Goal: Browse casually

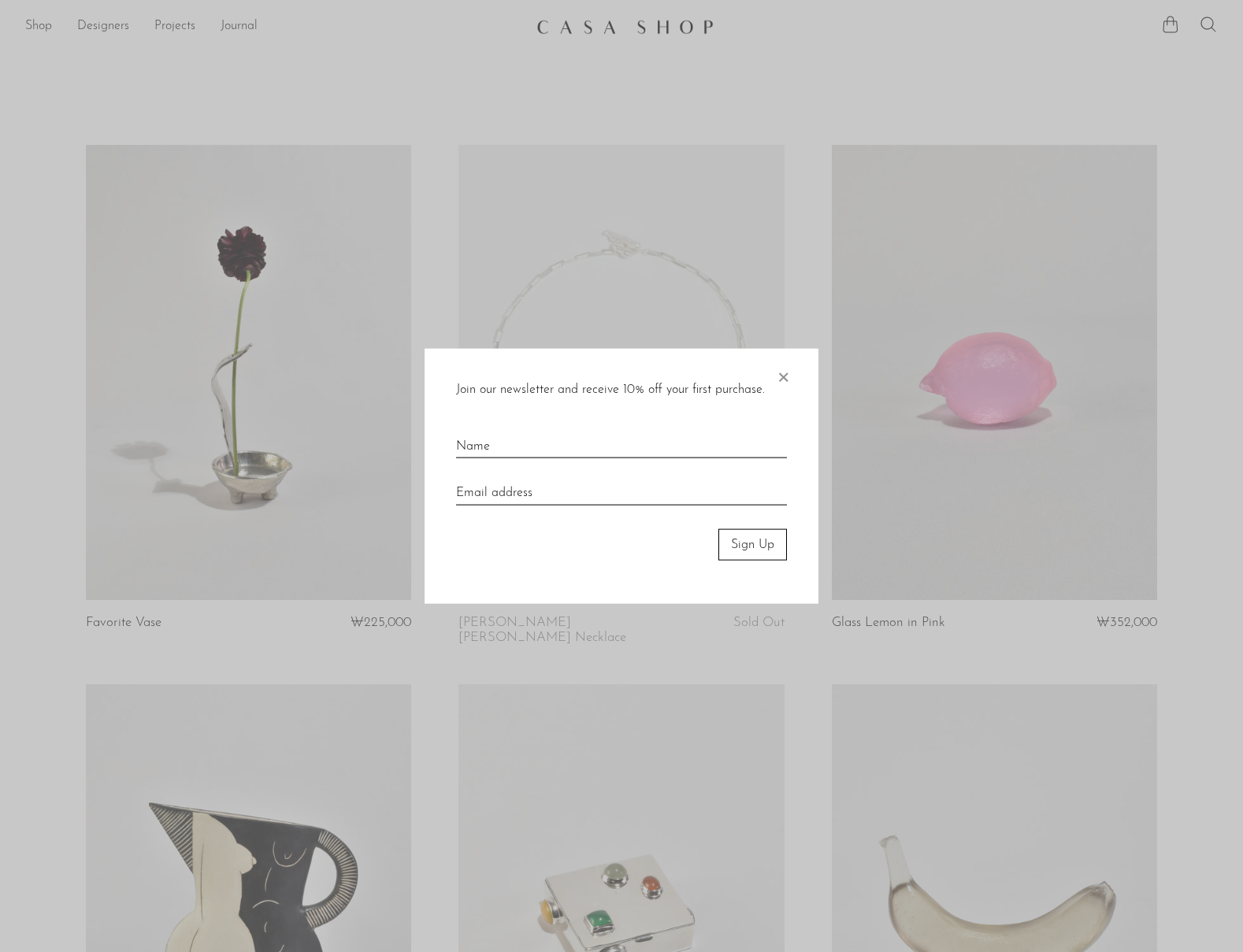
click at [773, 370] on div "Join our newsletter and receive 10% off your first purchase. × Sign Up" at bounding box center [621, 475] width 393 height 256
click at [783, 381] on span "×" at bounding box center [783, 372] width 16 height 50
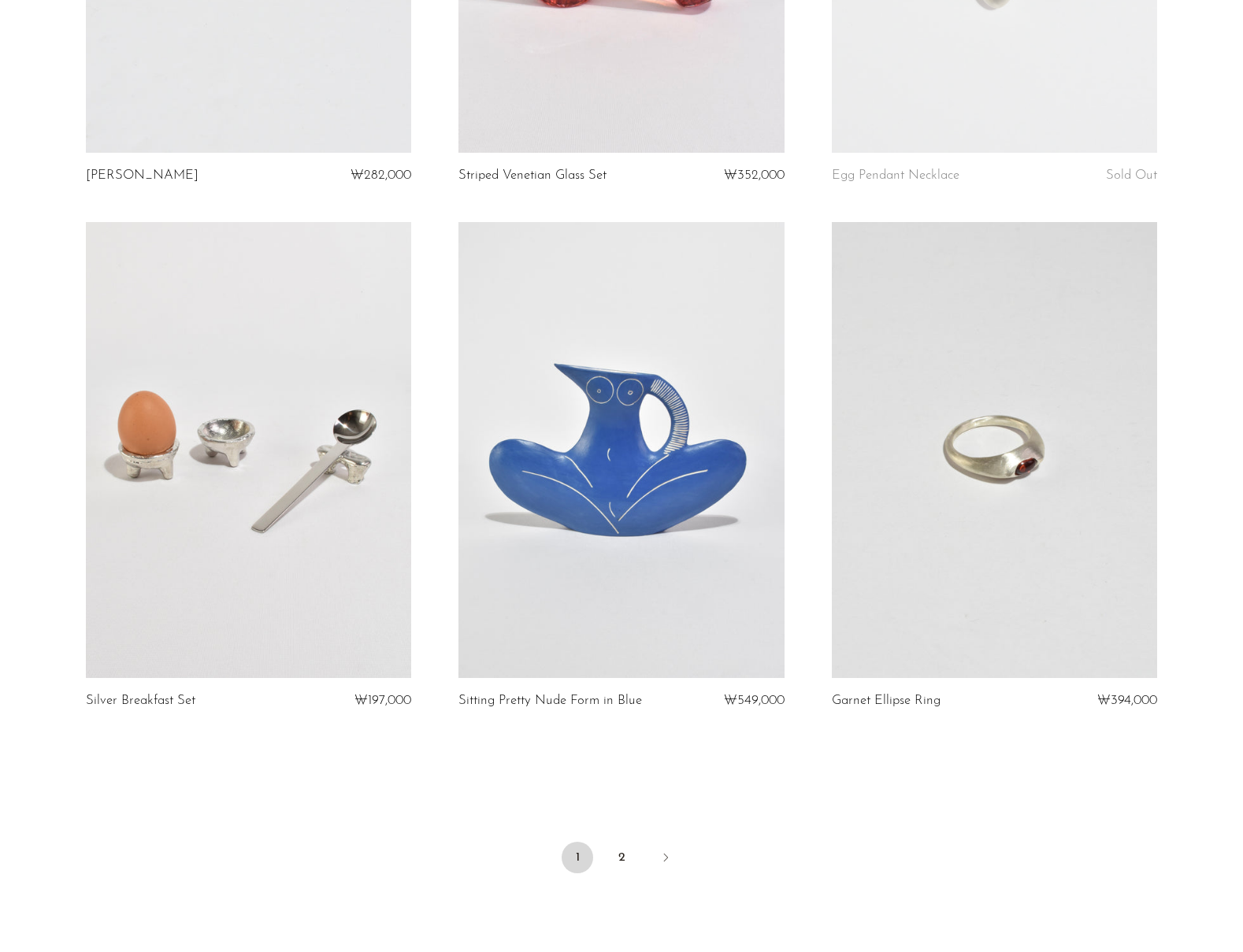
scroll to position [5760, 0]
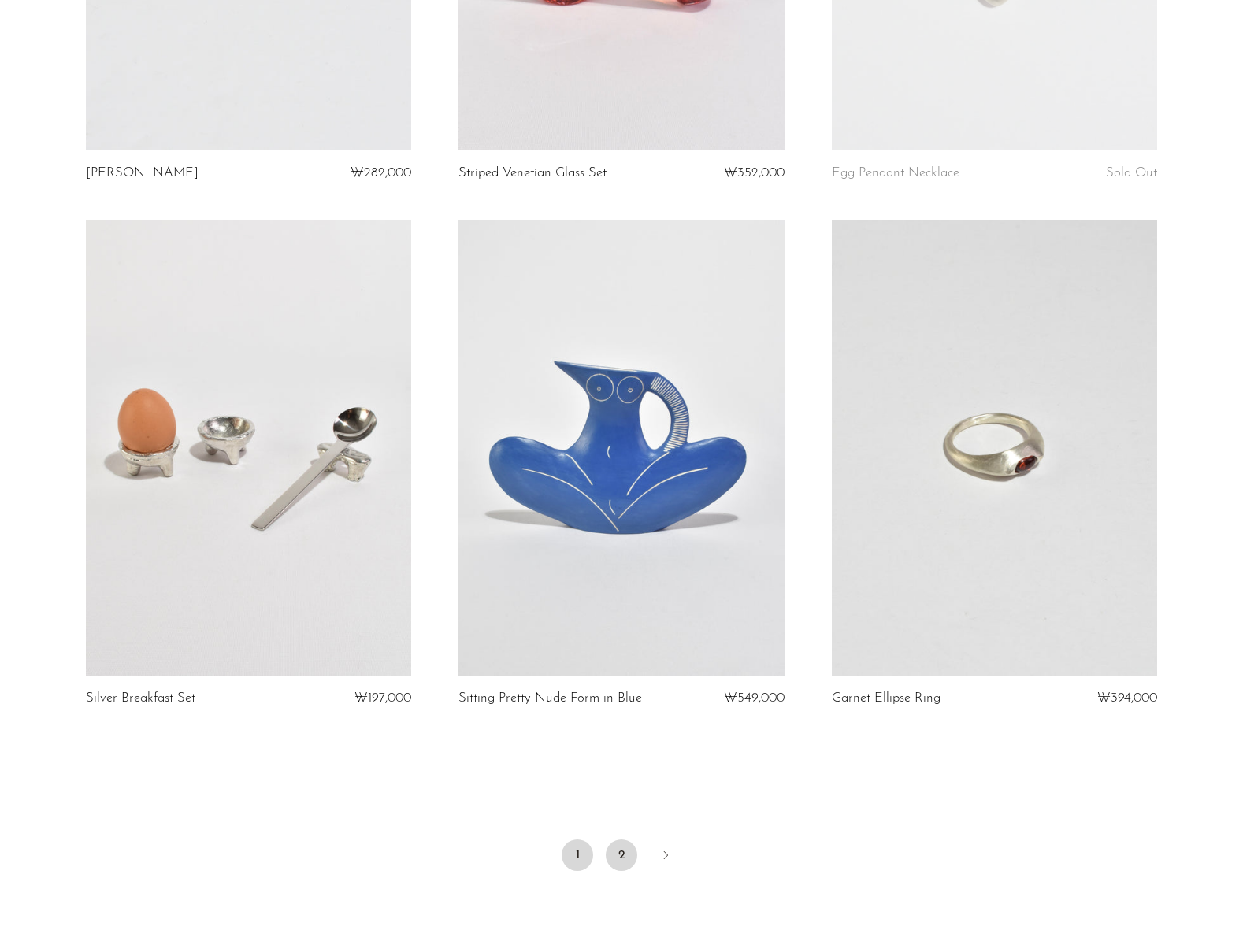
click at [612, 839] on link "2" at bounding box center [622, 855] width 32 height 32
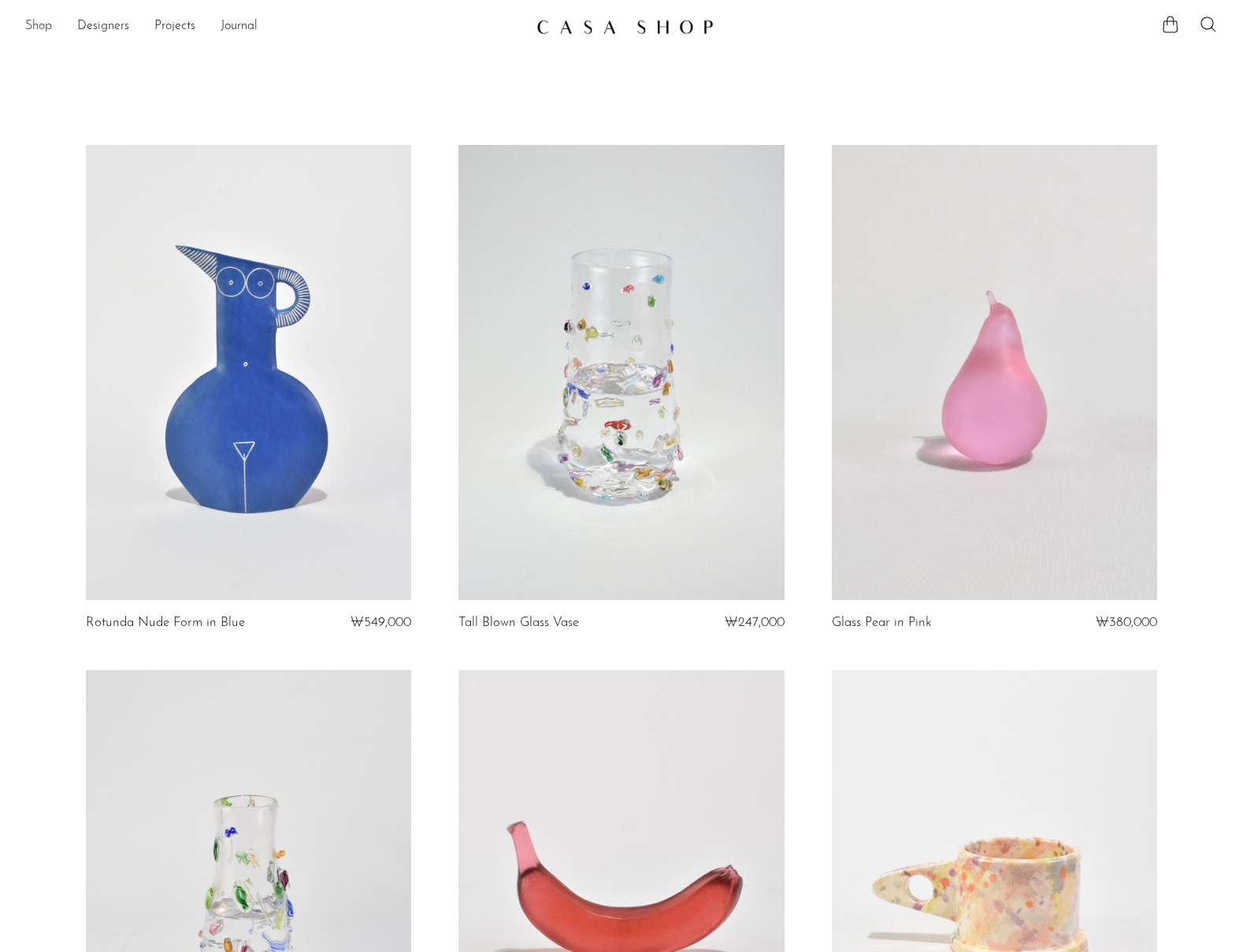
click at [48, 21] on link "Shop" at bounding box center [39, 26] width 26 height 20
click at [235, 26] on link "Journal" at bounding box center [239, 26] width 37 height 20
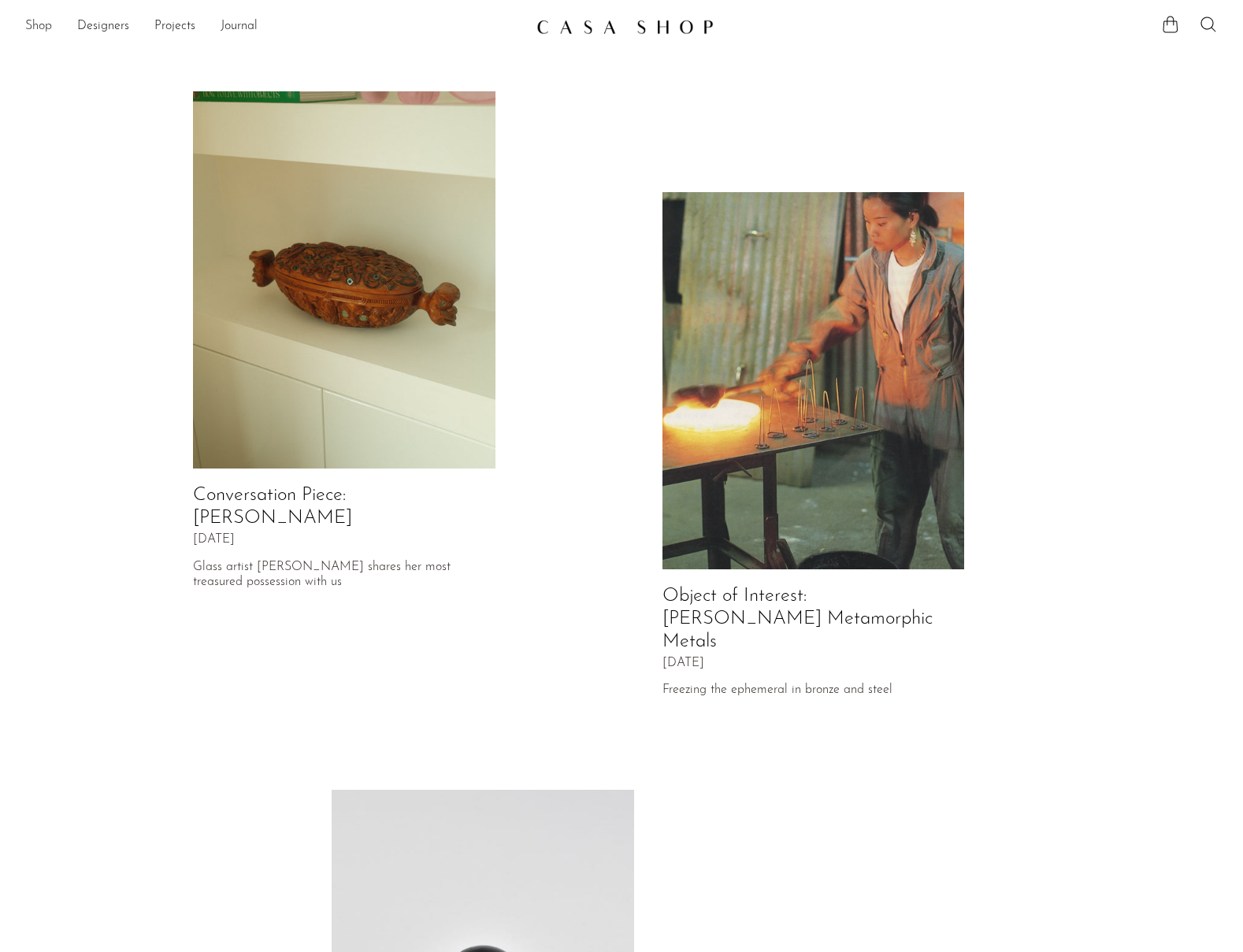
click at [33, 32] on link "Shop" at bounding box center [39, 26] width 26 height 20
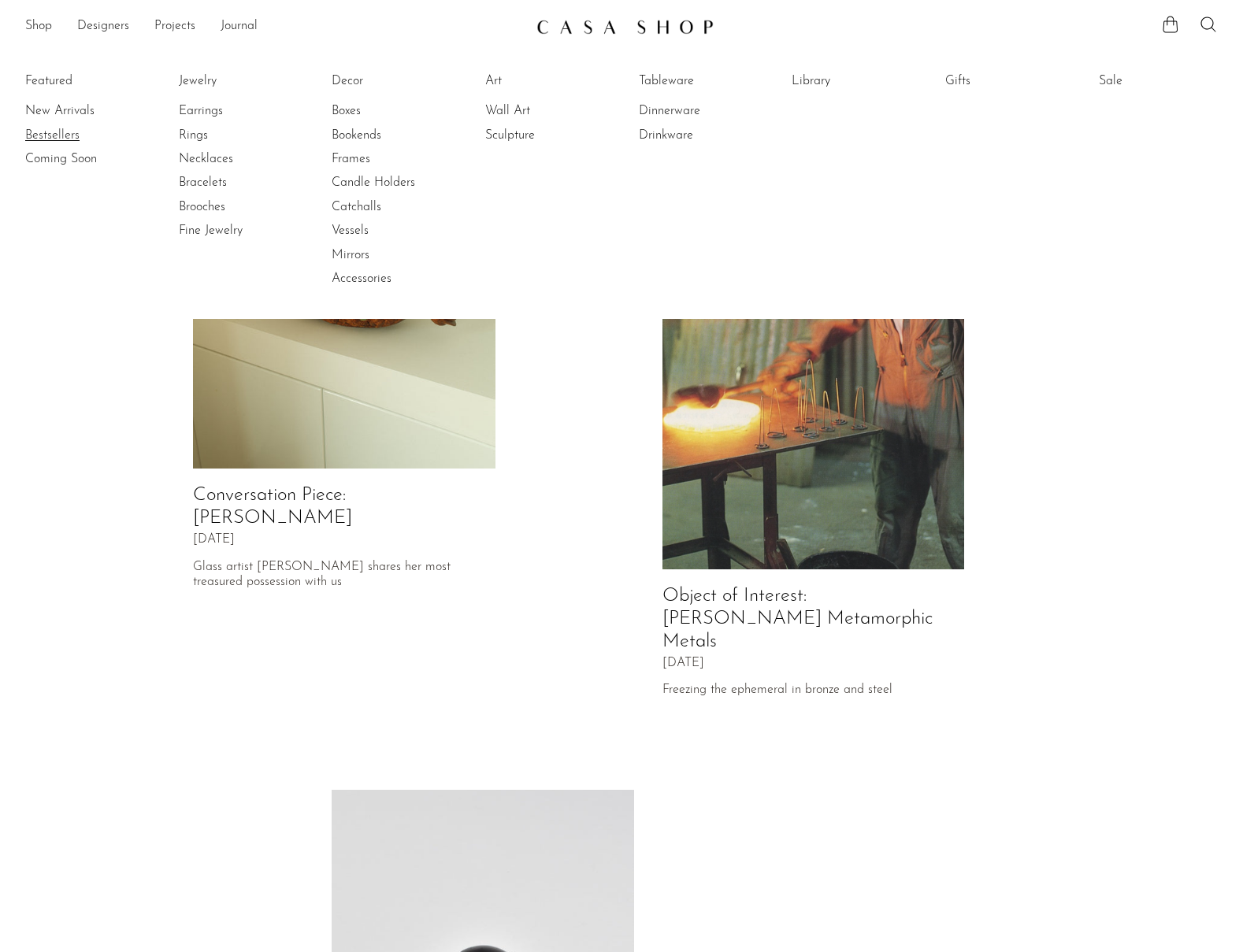
click at [59, 135] on link "Bestsellers" at bounding box center [85, 135] width 118 height 18
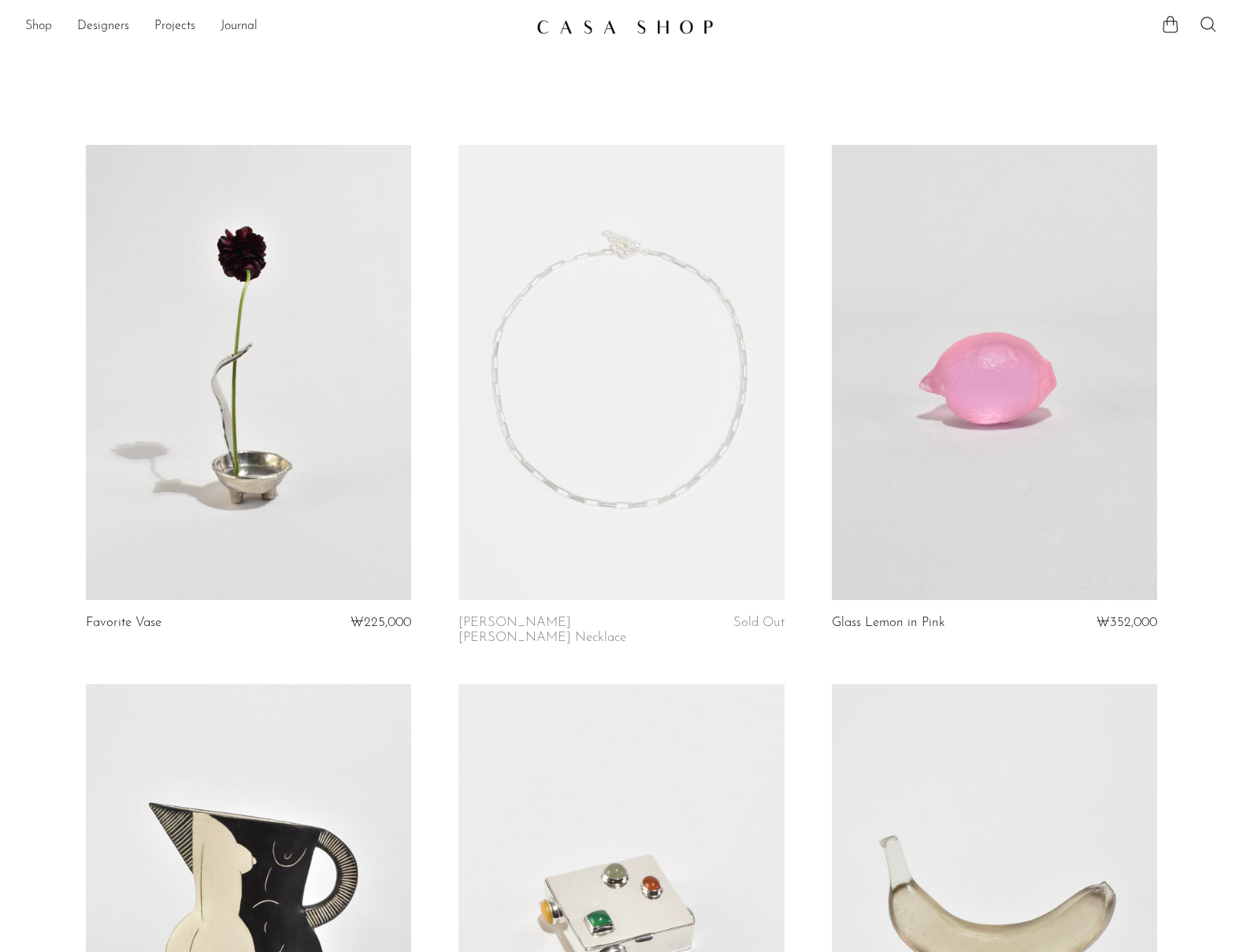
click at [45, 24] on link "Shop" at bounding box center [39, 26] width 26 height 20
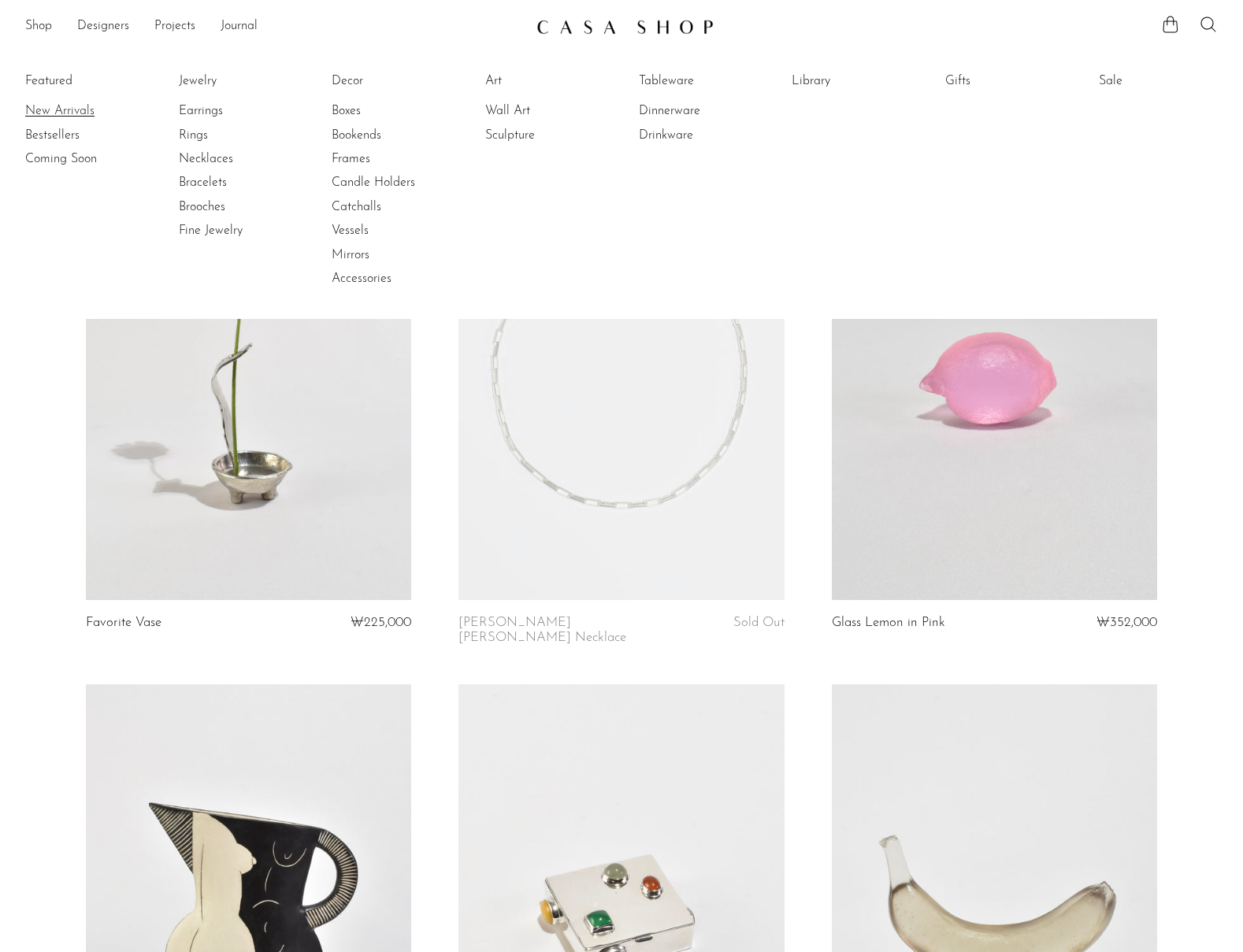
click at [45, 108] on link "New Arrivals" at bounding box center [85, 111] width 118 height 18
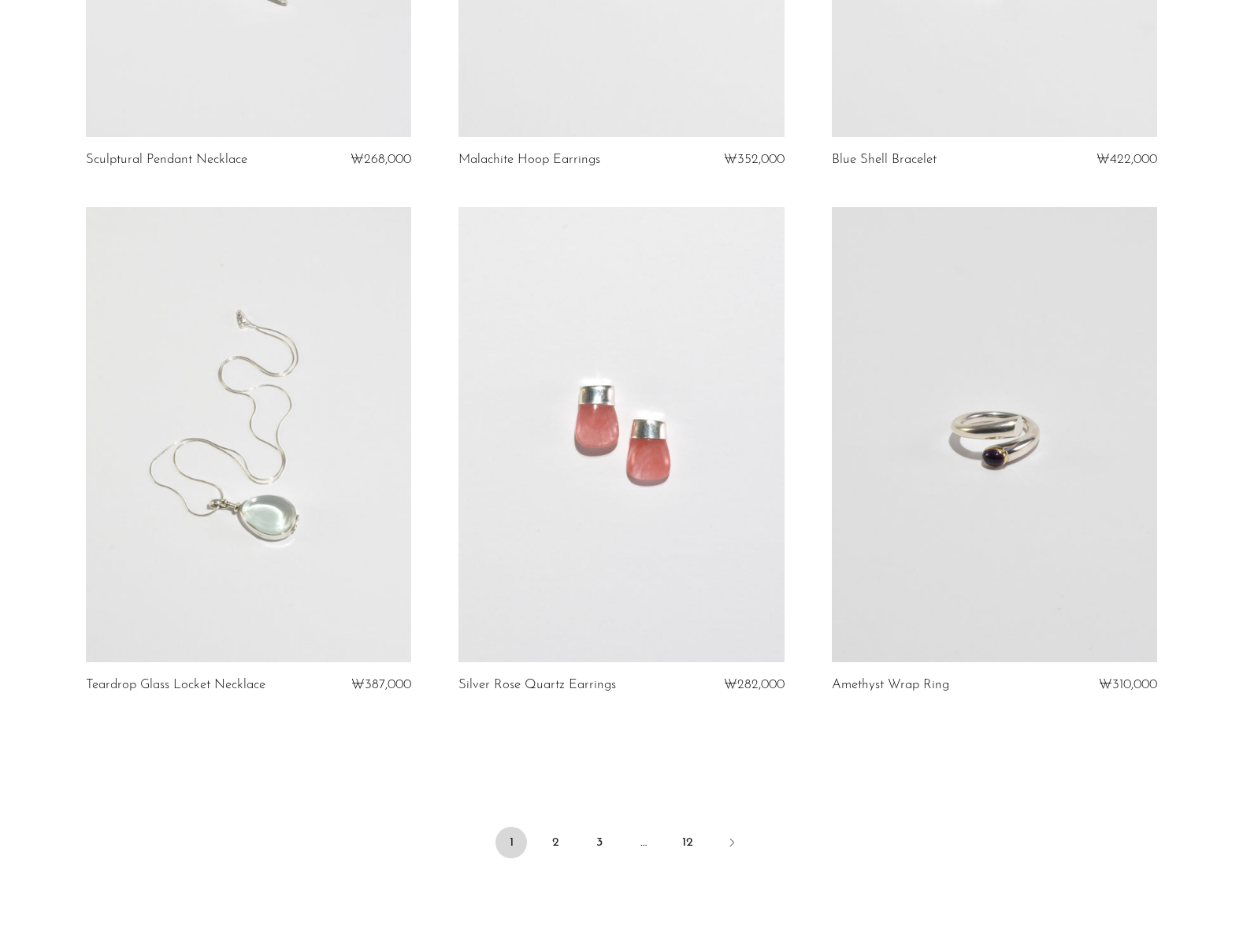
scroll to position [5727, 0]
